Goal: Task Accomplishment & Management: Use online tool/utility

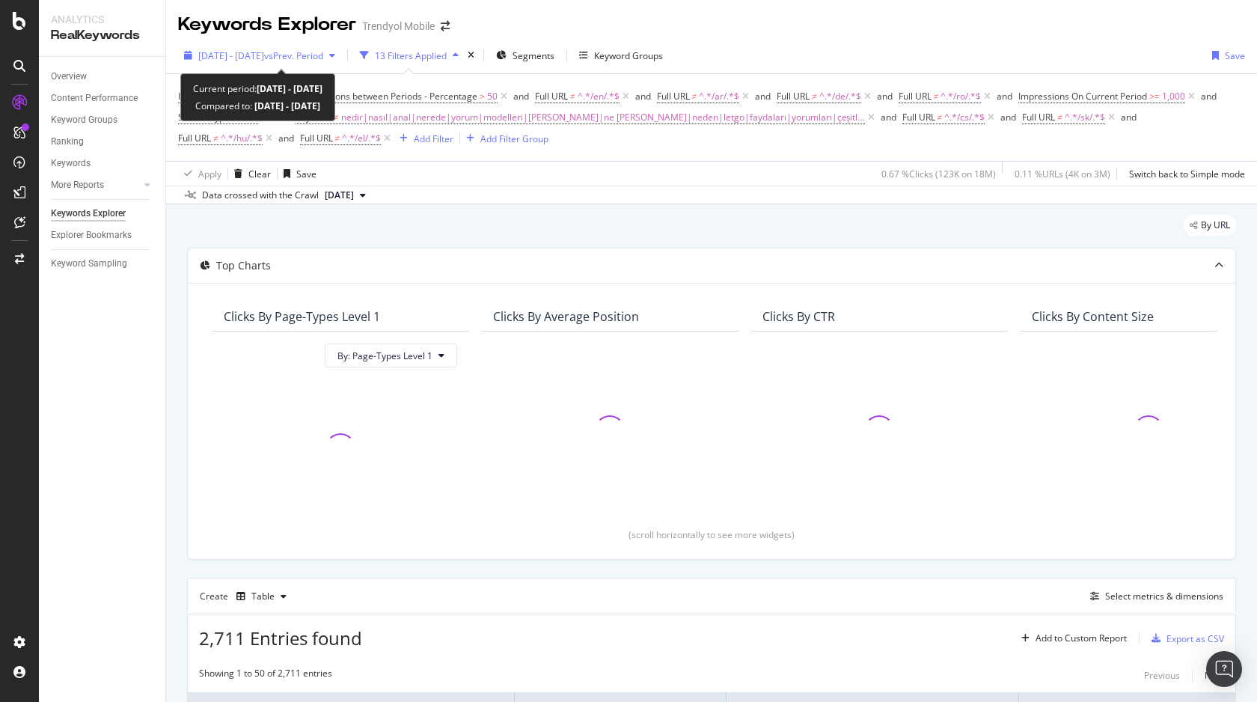
click at [323, 54] on span "vs Prev. Period" at bounding box center [293, 55] width 59 height 13
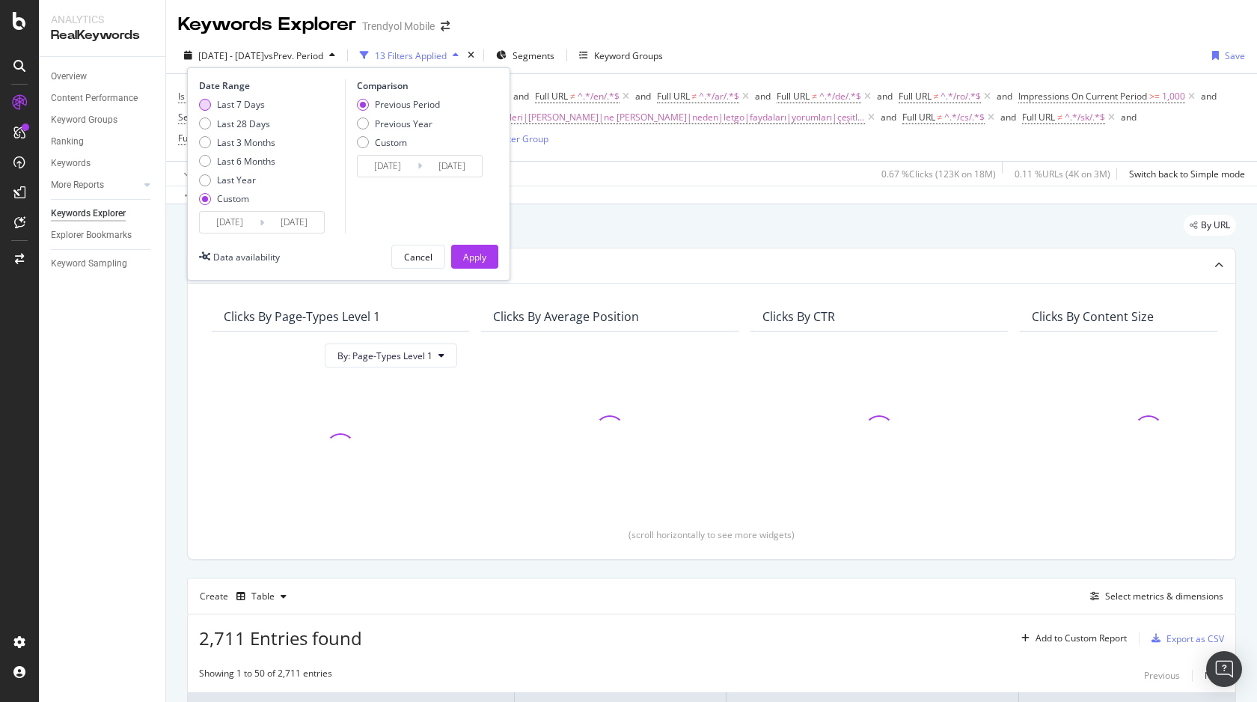
click at [242, 104] on div "Last 7 Days" at bounding box center [241, 104] width 48 height 13
type input "[DATE]"
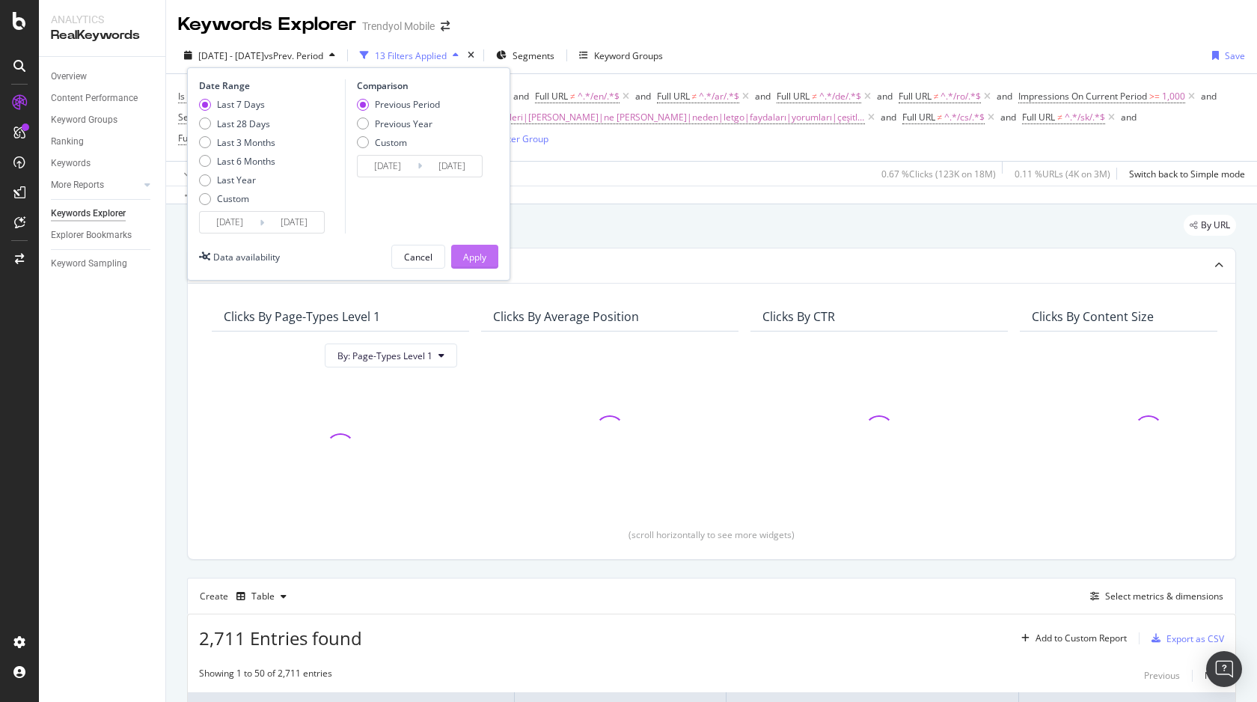
click at [470, 262] on div "Apply" at bounding box center [474, 257] width 23 height 13
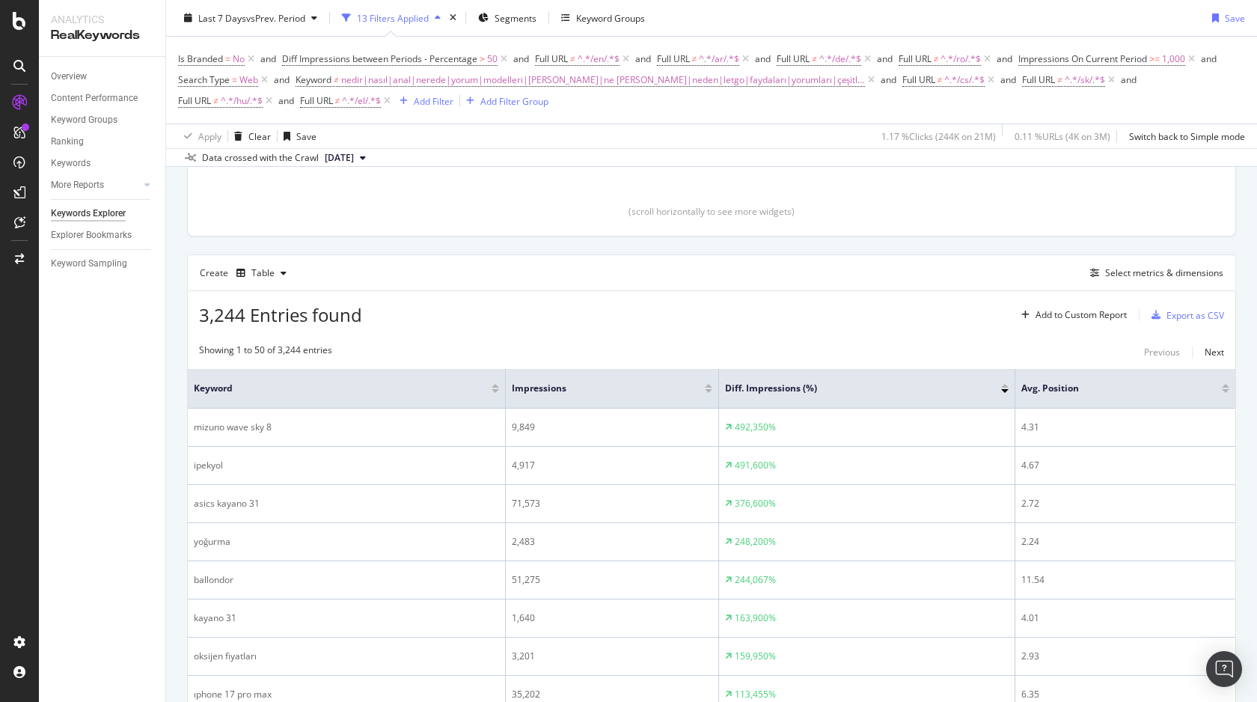
scroll to position [317, 0]
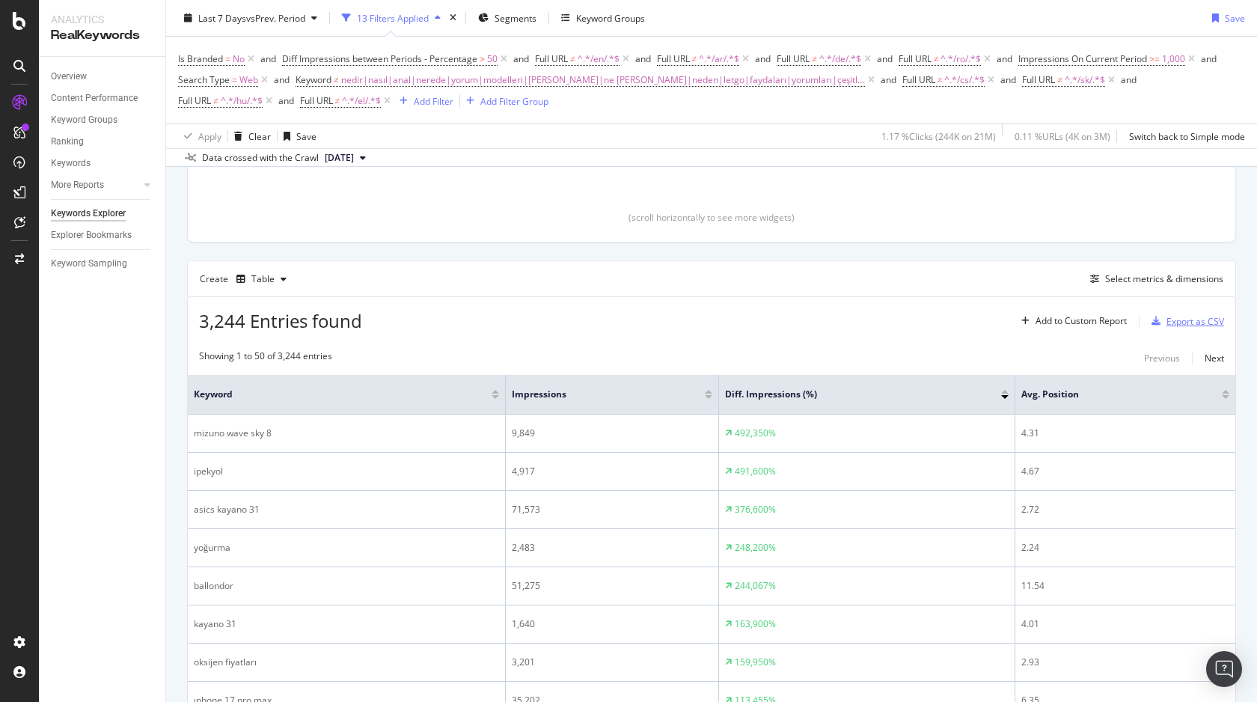
click at [1181, 322] on div "Export as CSV" at bounding box center [1195, 321] width 58 height 13
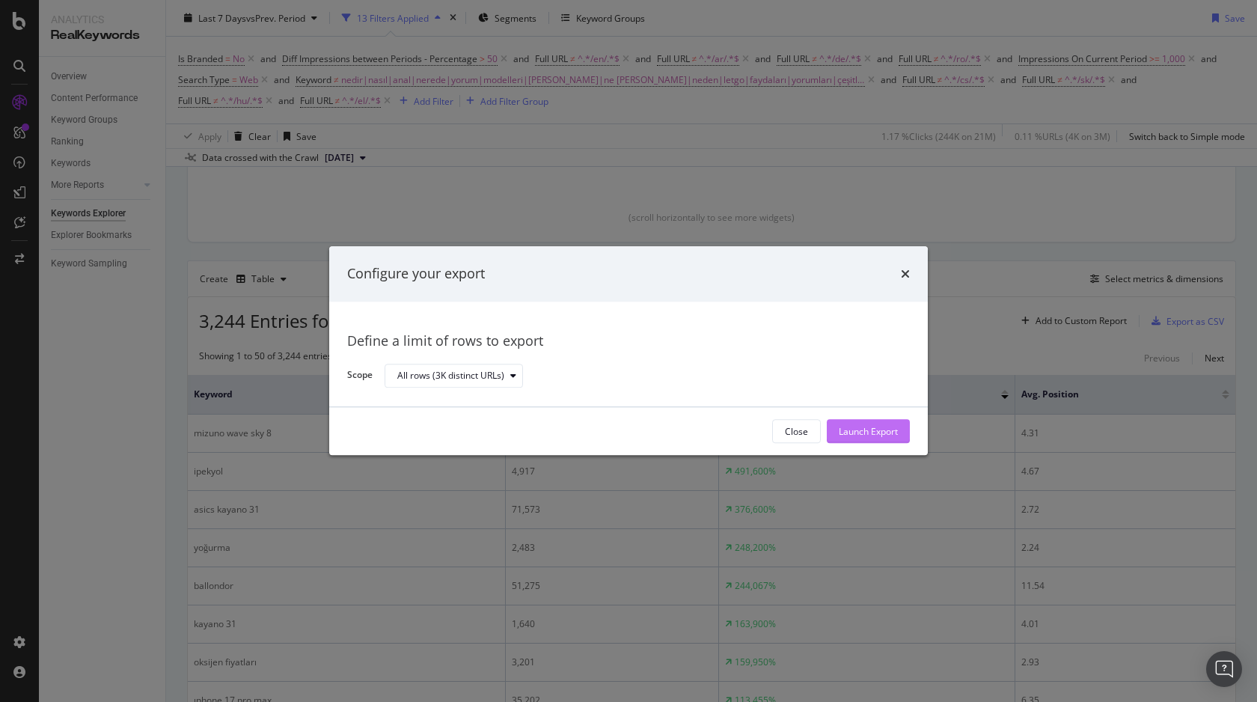
click at [893, 423] on div "Launch Export" at bounding box center [868, 431] width 59 height 22
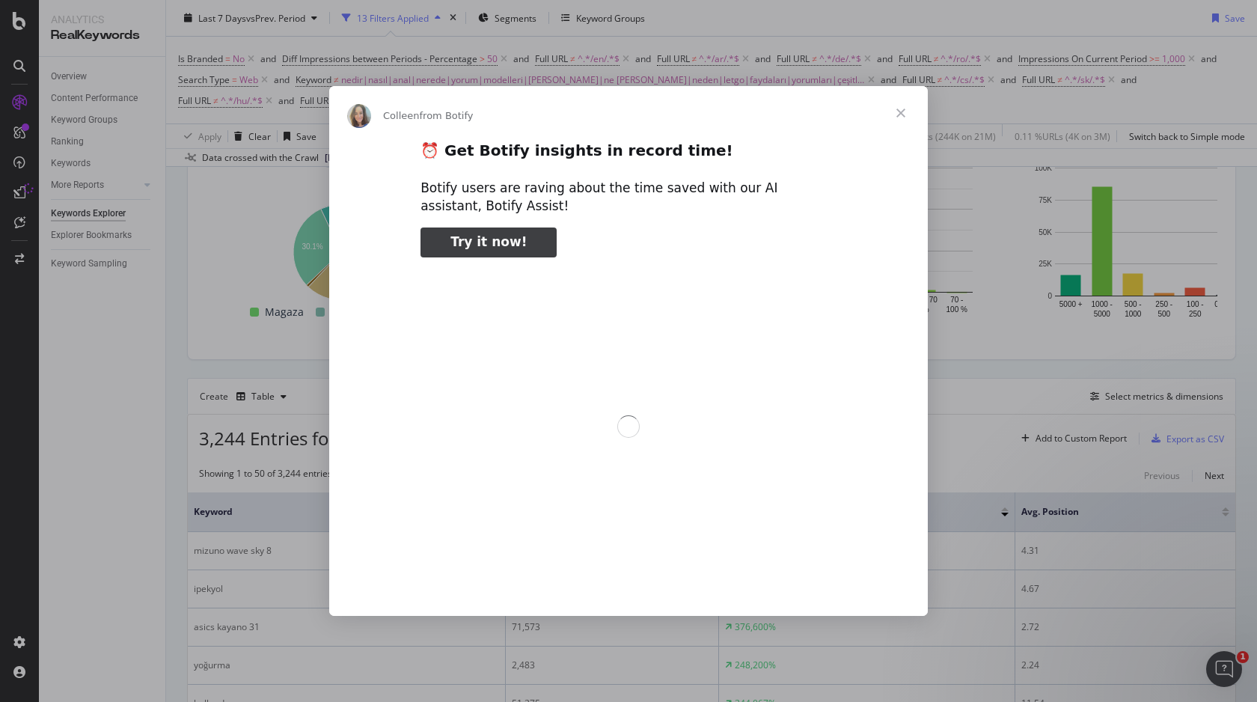
scroll to position [0, 0]
type input "318621"
click at [900, 108] on span "Close" at bounding box center [901, 113] width 54 height 54
